Goal: Task Accomplishment & Management: Manage account settings

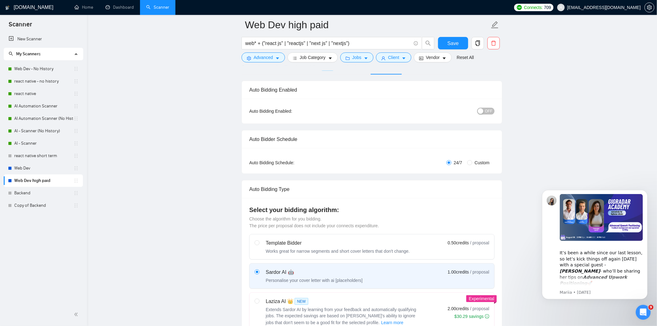
scroll to position [36, 0]
click at [479, 108] on div "OFF" at bounding box center [454, 111] width 82 height 7
click at [482, 110] on div "button" at bounding box center [481, 112] width 6 height 6
click at [451, 42] on span "Save" at bounding box center [452, 43] width 11 height 8
click at [111, 5] on link "Dashboard" at bounding box center [120, 7] width 28 height 5
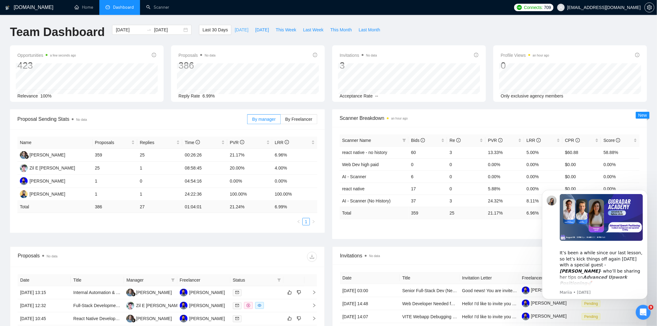
click at [237, 26] on span "[DATE]" at bounding box center [242, 29] width 14 height 7
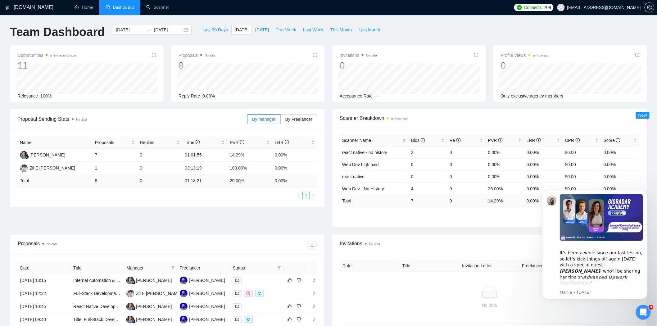
click at [280, 30] on span "This Week" at bounding box center [286, 29] width 20 height 7
type input "[DATE]"
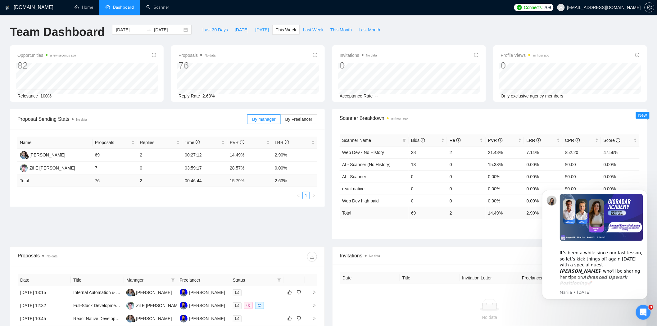
click at [258, 30] on span "[DATE]" at bounding box center [262, 29] width 14 height 7
type input "[DATE]"
click at [95, 20] on div "[DOMAIN_NAME] Home Dashboard Scanner Connects: 709 [EMAIL_ADDRESS][DOMAIN_NAME]…" at bounding box center [328, 246] width 657 height 492
click at [91, 10] on link "Home" at bounding box center [83, 7] width 19 height 5
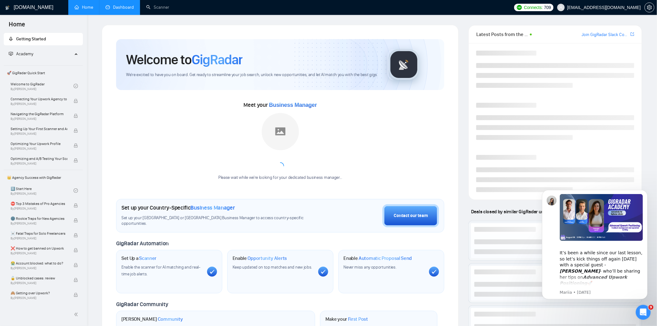
click at [117, 7] on link "Dashboard" at bounding box center [120, 7] width 28 height 5
